Goal: Transaction & Acquisition: Purchase product/service

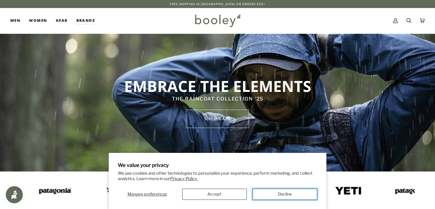
click at [256, 188] on button "Decline" at bounding box center [285, 193] width 65 height 11
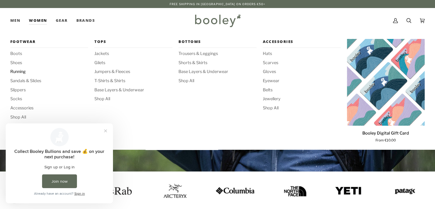
click at [23, 69] on span "Running" at bounding box center [49, 72] width 78 height 6
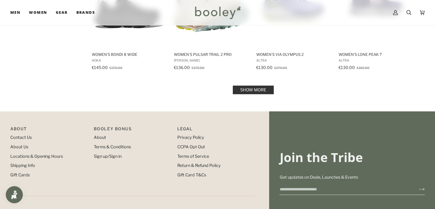
scroll to position [629, 0]
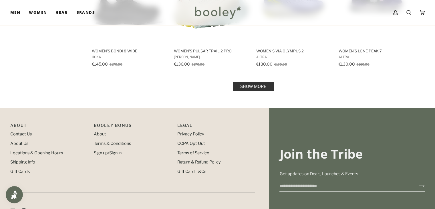
click at [236, 82] on link "Show more" at bounding box center [253, 86] width 41 height 9
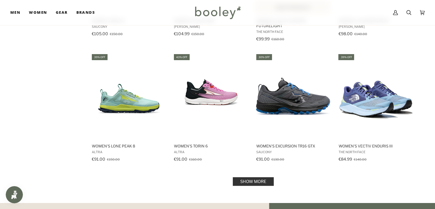
scroll to position [1144, 0]
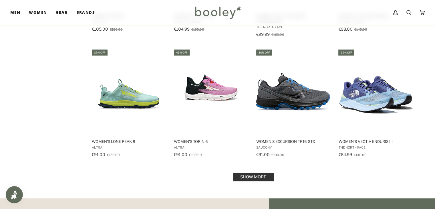
click at [263, 174] on link "Show more" at bounding box center [253, 176] width 41 height 9
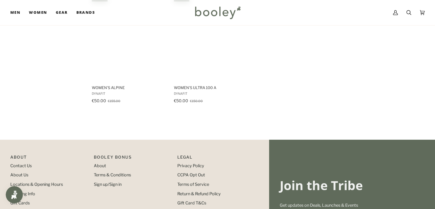
scroll to position [1630, 0]
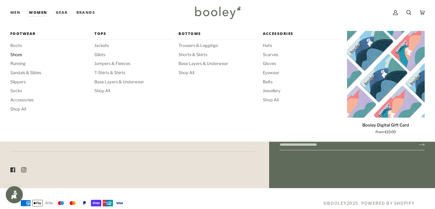
click at [18, 54] on span "Shoes" at bounding box center [49, 55] width 78 height 6
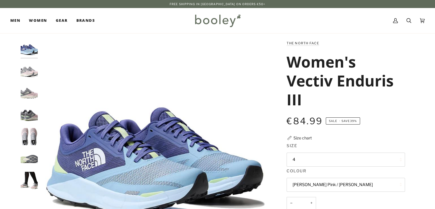
click at [316, 158] on button "4" at bounding box center [346, 159] width 118 height 14
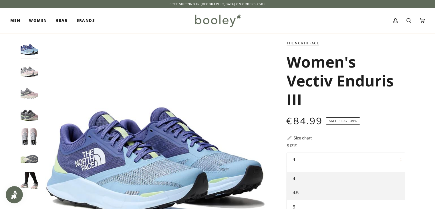
scroll to position [14, 0]
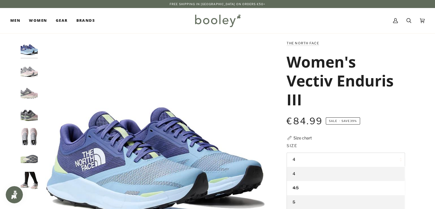
click at [300, 198] on link "5" at bounding box center [346, 202] width 118 height 14
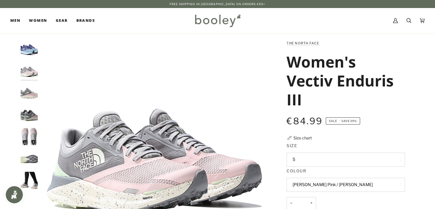
click at [27, 181] on img "The North Face Women's Vectiv Enduris III - Booley Galway" at bounding box center [29, 180] width 17 height 17
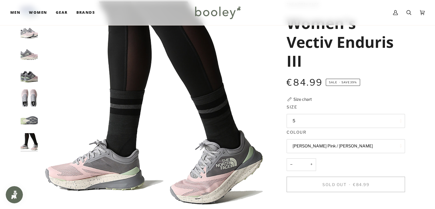
scroll to position [29, 0]
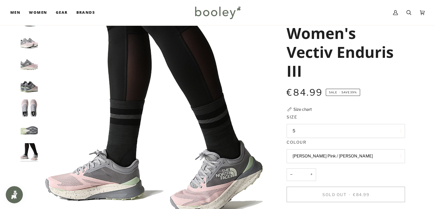
click at [70, 92] on img "The North Face Women's Vectiv Enduris III - Booley Galway" at bounding box center [154, 124] width 226 height 226
drag, startPoint x: 9, startPoint y: 91, endPoint x: 20, endPoint y: 91, distance: 11.7
click at [9, 91] on div "Zoom Zoom" at bounding box center [217, 171] width 435 height 320
click at [29, 90] on img "The North Face Women's Vectiv Enduris III - Booley Galway" at bounding box center [29, 85] width 17 height 17
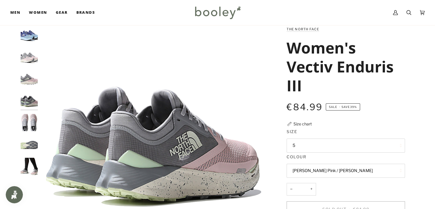
scroll to position [0, 0]
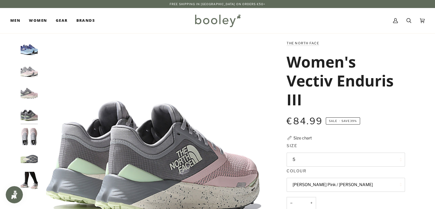
click at [28, 51] on img "The North Face Women's Vectiv Enduris III Steel Blue / Cave Blue - Booley Galway" at bounding box center [29, 48] width 17 height 17
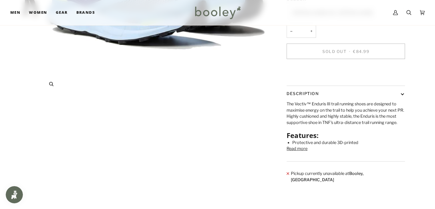
scroll to position [29, 0]
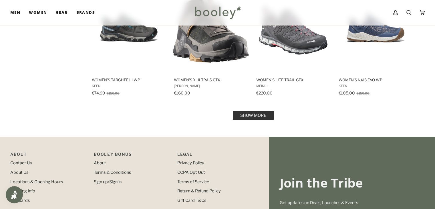
scroll to position [601, 0]
click at [260, 113] on link "Show more" at bounding box center [253, 115] width 41 height 9
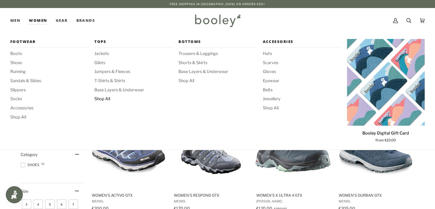
click at [101, 99] on span "Shop All" at bounding box center [133, 99] width 78 height 6
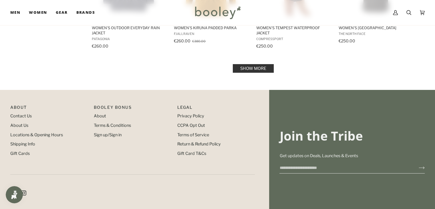
scroll to position [693, 0]
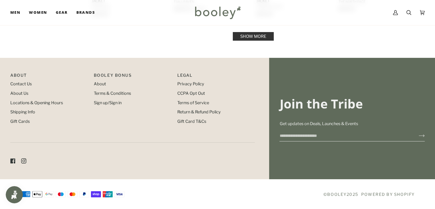
click at [255, 37] on link "Show more" at bounding box center [253, 36] width 41 height 9
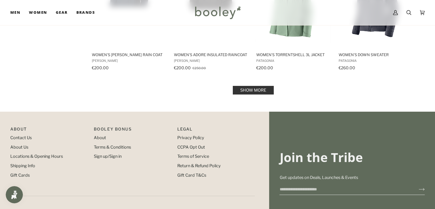
scroll to position [1237, 0]
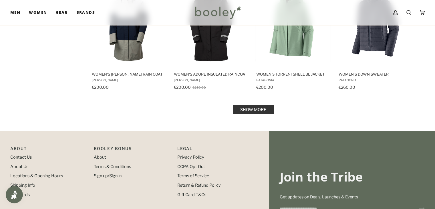
click at [256, 111] on link "Show more" at bounding box center [253, 109] width 41 height 9
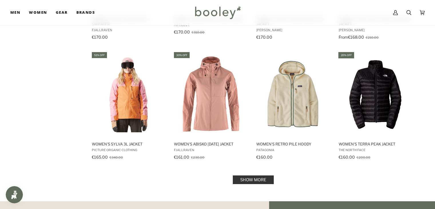
scroll to position [1785, 0]
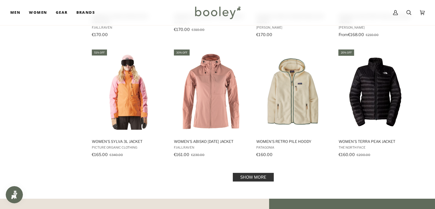
click at [253, 179] on link "Show more" at bounding box center [253, 177] width 41 height 9
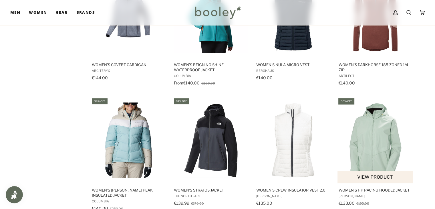
scroll to position [2500, 0]
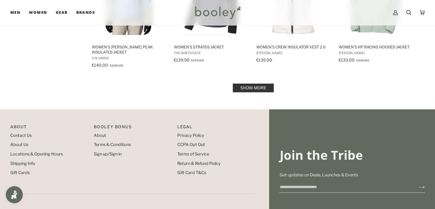
click at [257, 84] on link "Show more" at bounding box center [253, 88] width 41 height 9
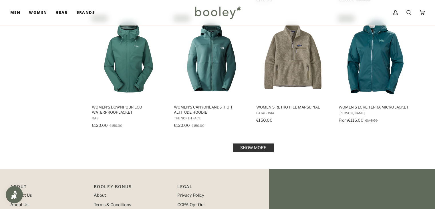
scroll to position [3129, 0]
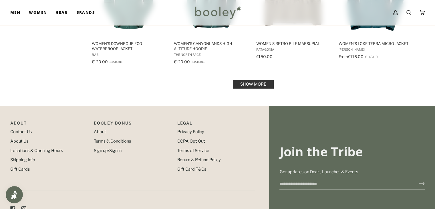
click at [263, 80] on link "Show more" at bounding box center [253, 84] width 41 height 9
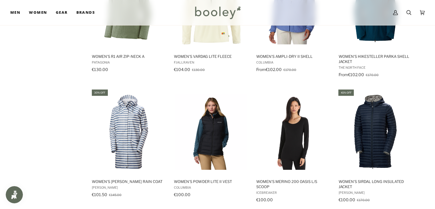
scroll to position [3673, 0]
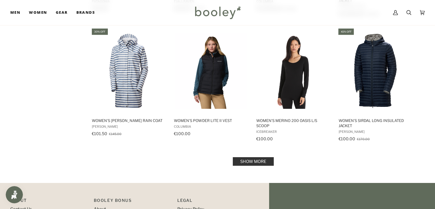
click at [264, 161] on link "Show more" at bounding box center [253, 161] width 41 height 9
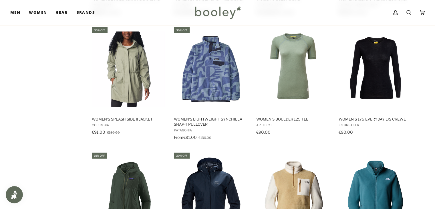
scroll to position [4245, 0]
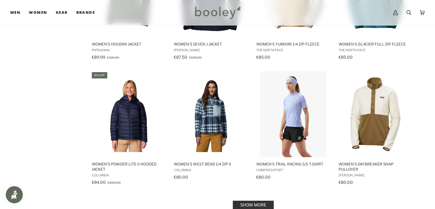
click at [253, 200] on link "Show more" at bounding box center [253, 204] width 41 height 9
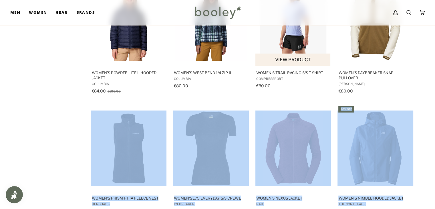
scroll to position [4445, 0]
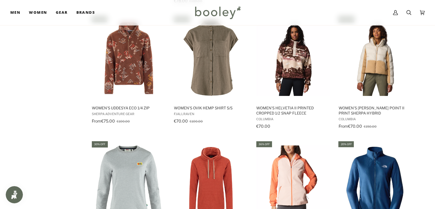
scroll to position [4674, 0]
